Goal: Contribute content

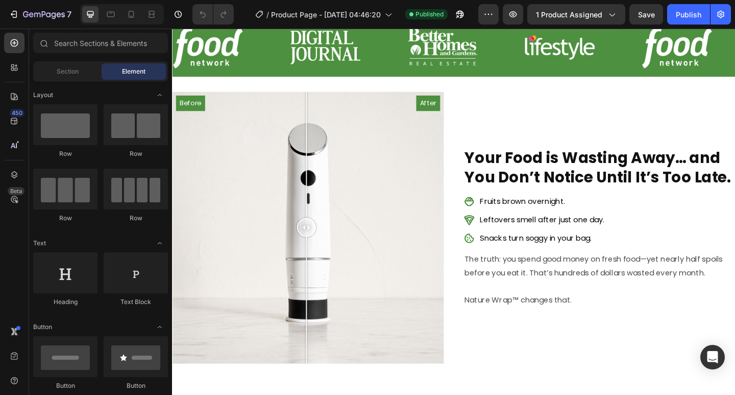
scroll to position [423, 0]
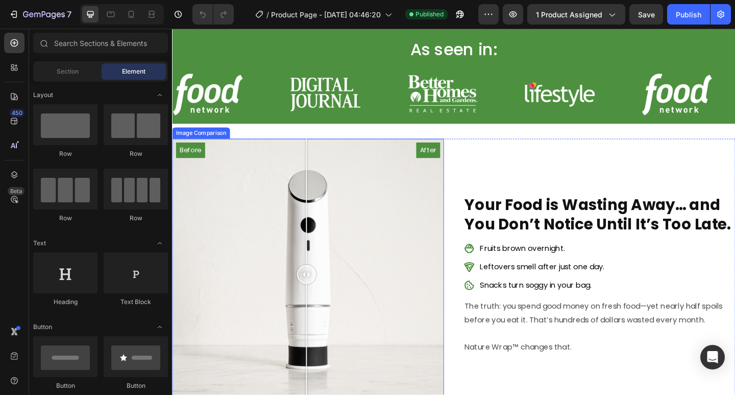
click at [238, 259] on div "Before After" at bounding box center [320, 297] width 296 height 296
drag, startPoint x: 238, startPoint y: 259, endPoint x: 353, endPoint y: 274, distance: 115.9
click at [361, 274] on div "Before After" at bounding box center [320, 297] width 296 height 296
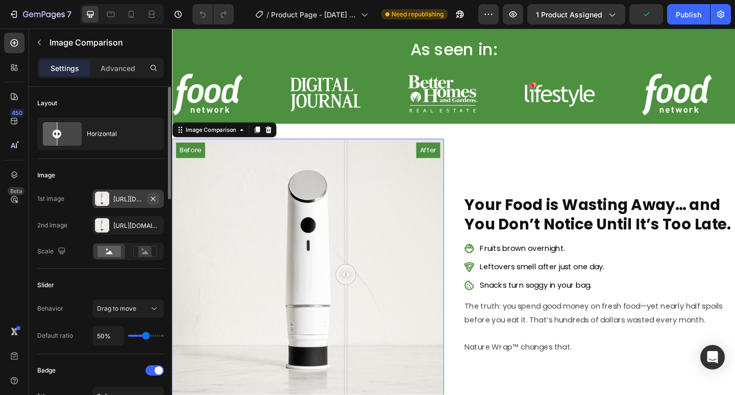
click at [151, 198] on icon "button" at bounding box center [153, 198] width 8 height 8
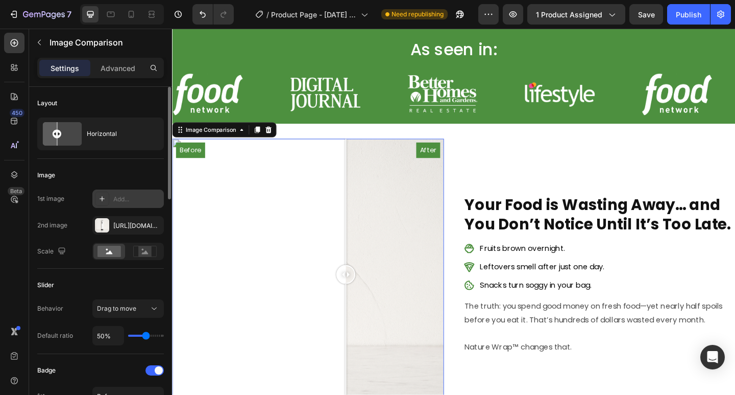
click at [104, 196] on icon at bounding box center [102, 198] width 8 height 8
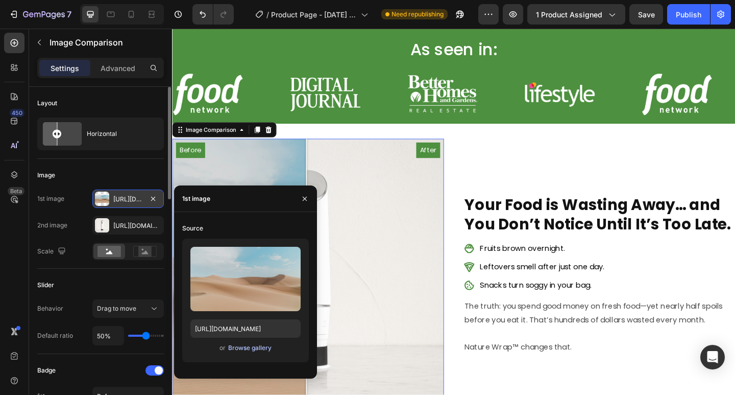
click at [255, 351] on div "Browse gallery" at bounding box center [249, 347] width 43 height 9
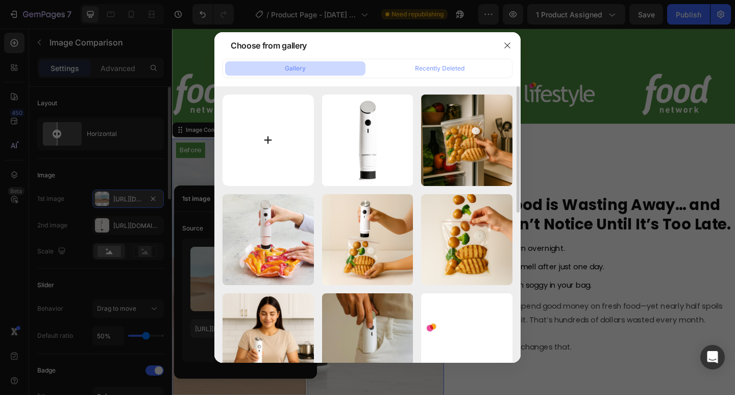
click at [270, 127] on input "file" at bounding box center [268, 139] width 91 height 91
type input "C:\fakepath\Untitled design.png"
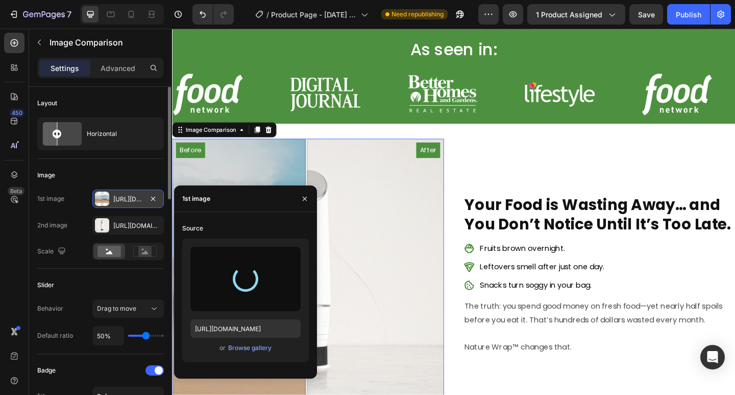
type input "[URL][DOMAIN_NAME]"
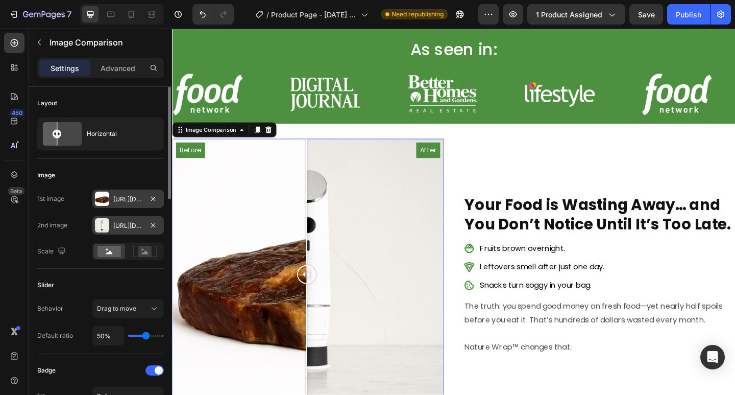
click at [104, 224] on div at bounding box center [102, 225] width 14 height 14
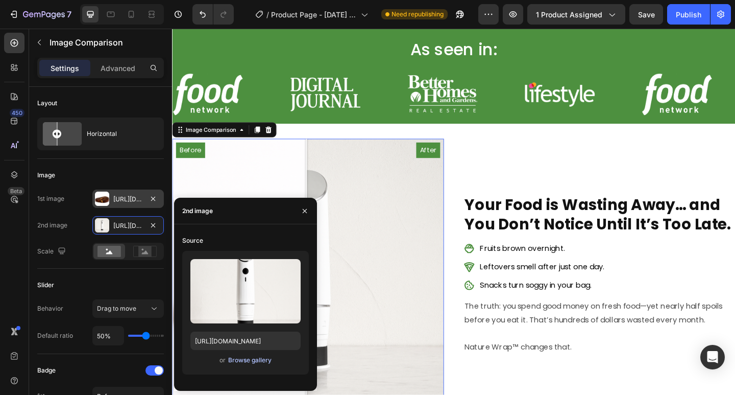
click at [229, 358] on div "Browse gallery" at bounding box center [249, 359] width 43 height 9
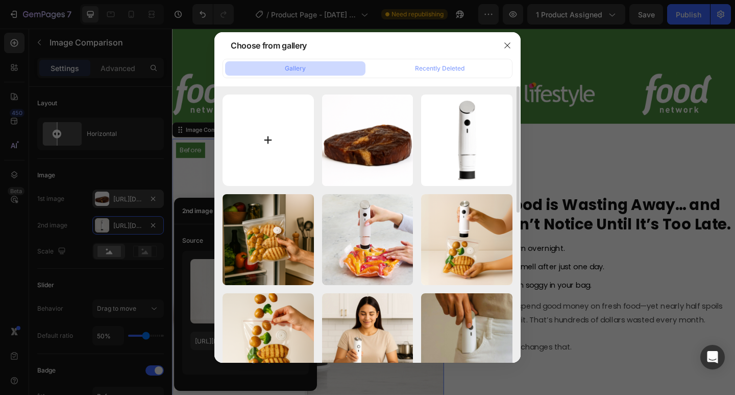
click at [278, 156] on input "file" at bounding box center [268, 139] width 91 height 91
type input "C:\fakepath\Untitled design (10).png"
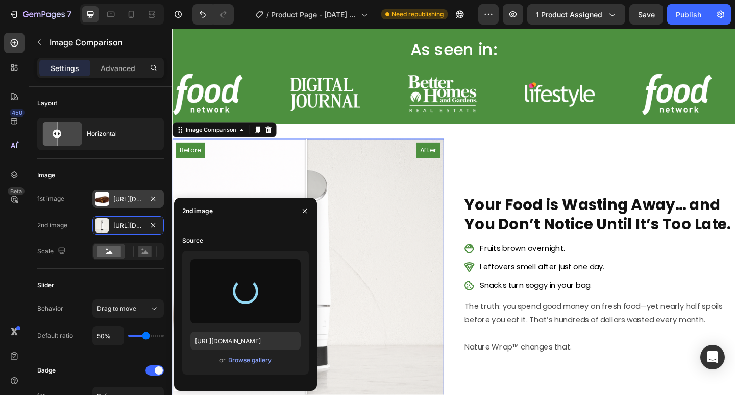
type input "[URL][DOMAIN_NAME]"
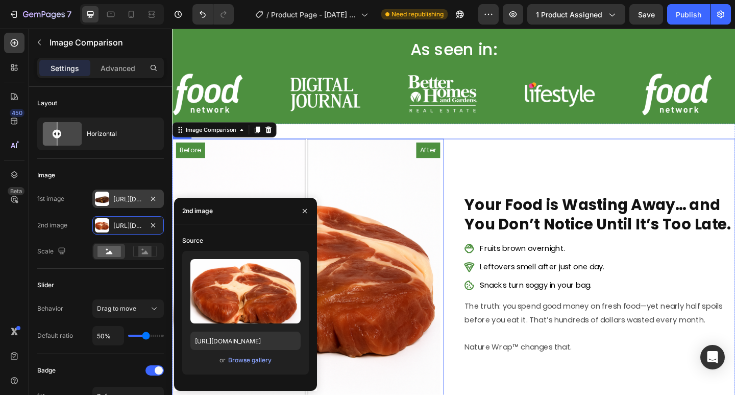
click at [533, 171] on div "Your Food is Wasting Away… and You Don’t Notice Until It’s Too Late. Heading Fr…" at bounding box center [637, 297] width 296 height 296
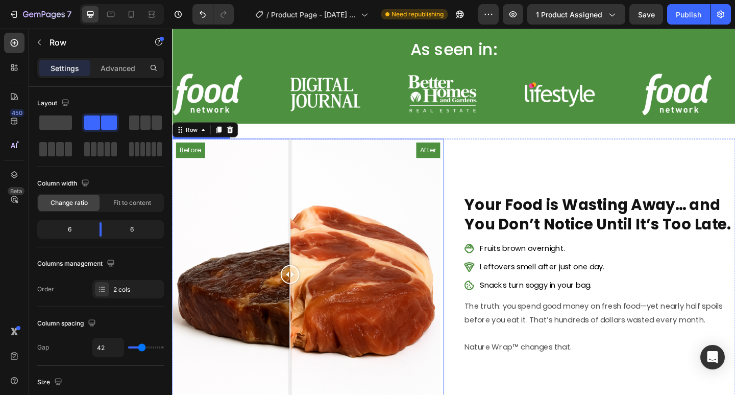
drag, startPoint x: 322, startPoint y: 296, endPoint x: 300, endPoint y: 321, distance: 33.3
click at [300, 321] on div at bounding box center [300, 297] width 20 height 296
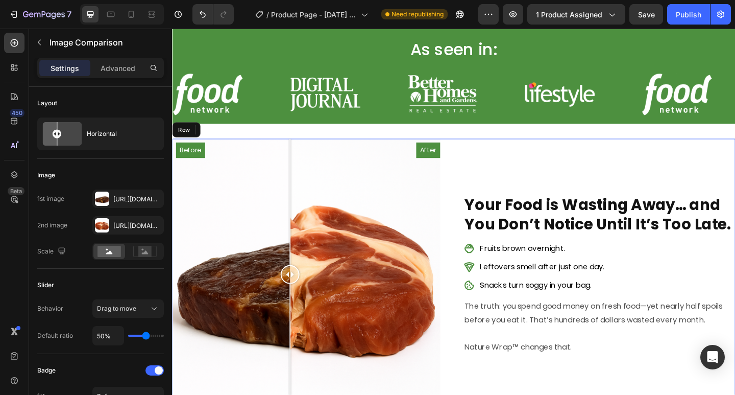
click at [592, 175] on div "Your Food is Wasting Away… and You Don’t Notice Until It’s Too Late. Heading Fr…" at bounding box center [637, 297] width 296 height 296
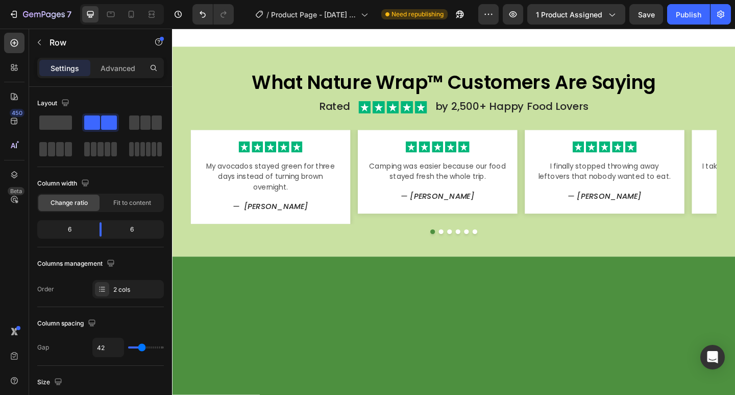
scroll to position [1535, 0]
